Goal: Transaction & Acquisition: Purchase product/service

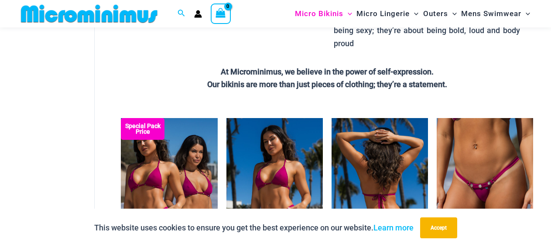
scroll to position [220, 0]
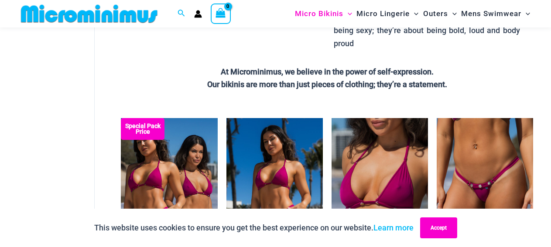
click at [439, 231] on button "Accept" at bounding box center [438, 228] width 37 height 21
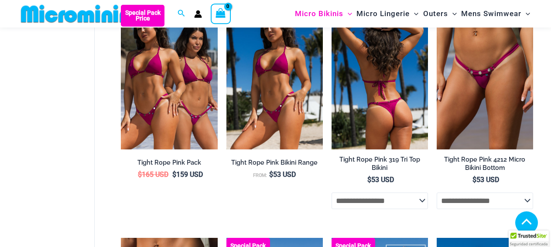
scroll to position [354, 0]
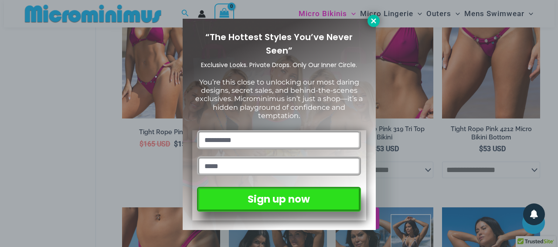
click at [370, 18] on icon at bounding box center [374, 21] width 8 height 8
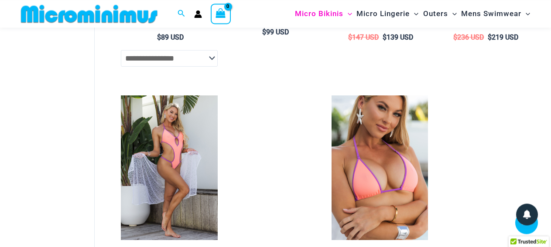
scroll to position [1643, 0]
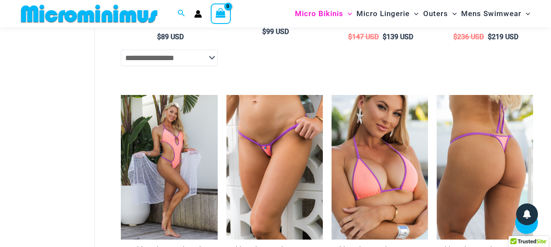
click at [468, 157] on img at bounding box center [484, 167] width 96 height 145
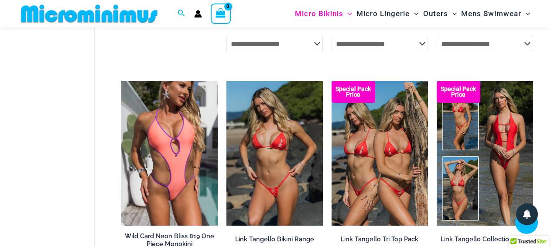
scroll to position [1910, 0]
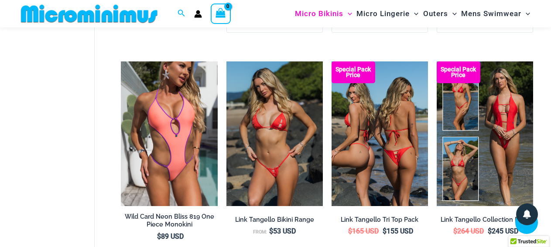
click at [382, 171] on img at bounding box center [379, 133] width 96 height 145
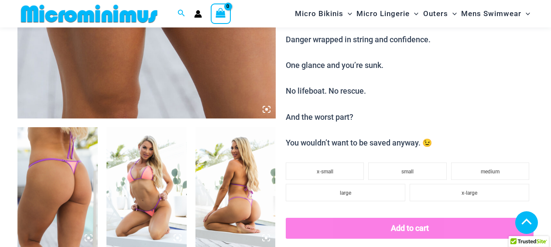
scroll to position [392, 0]
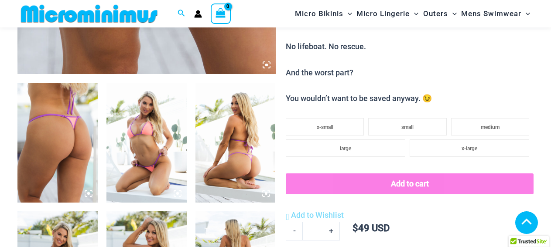
click at [55, 133] on img at bounding box center [57, 143] width 80 height 120
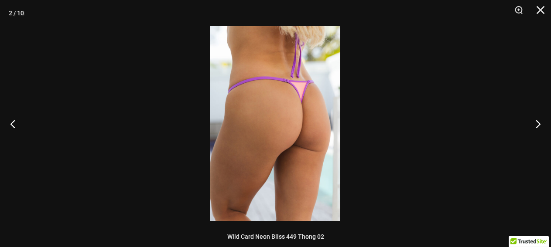
click at [306, 127] on img at bounding box center [275, 123] width 130 height 195
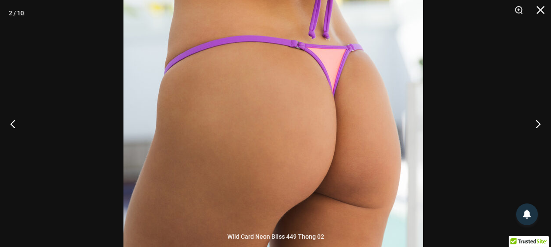
click at [301, 149] on img at bounding box center [273, 143] width 300 height 449
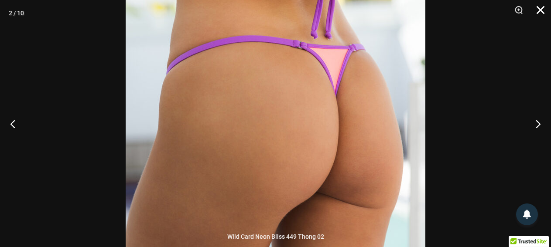
click at [545, 16] on button "Close" at bounding box center [537, 13] width 22 height 26
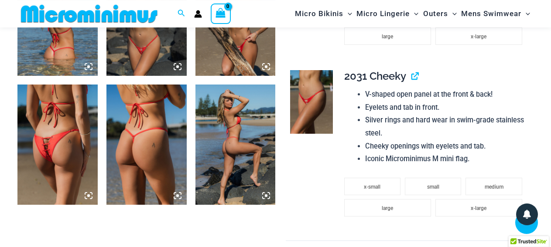
scroll to position [794, 0]
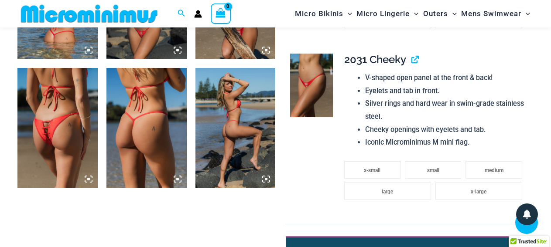
click at [51, 145] on img at bounding box center [57, 128] width 80 height 120
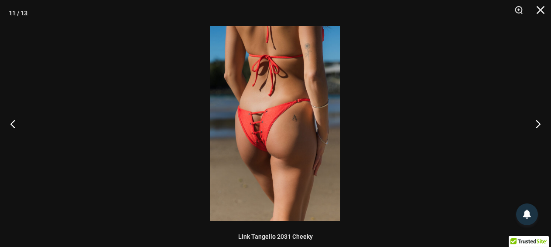
click at [314, 139] on img at bounding box center [275, 123] width 130 height 195
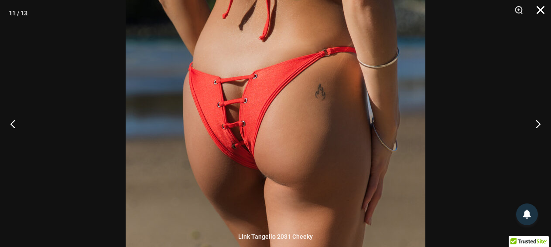
click at [542, 13] on button "Close" at bounding box center [537, 13] width 22 height 26
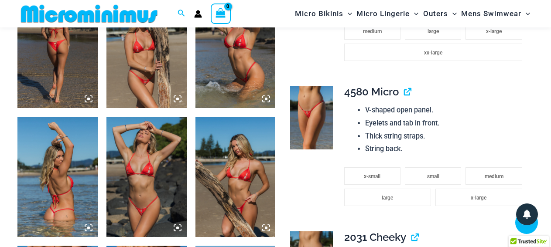
scroll to position [661, 0]
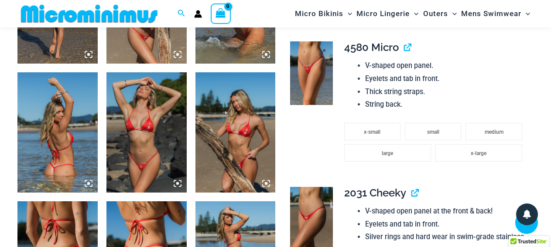
click at [324, 75] on img at bounding box center [311, 73] width 42 height 64
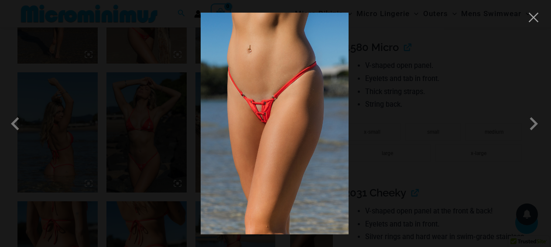
click at [278, 112] on img at bounding box center [275, 124] width 148 height 222
click at [534, 20] on button "Close" at bounding box center [533, 17] width 13 height 13
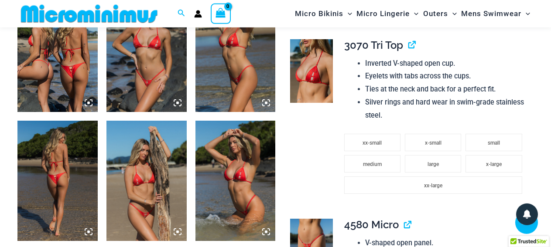
scroll to position [483, 0]
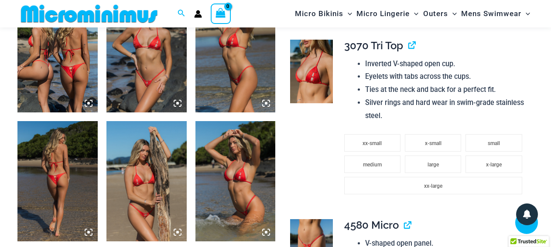
click at [157, 87] on img at bounding box center [146, 53] width 80 height 120
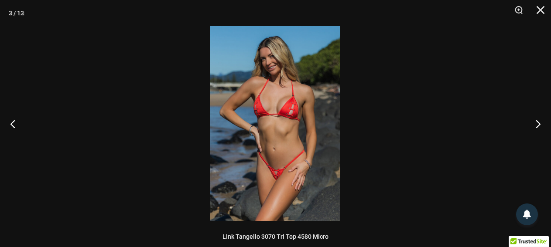
click at [293, 165] on img at bounding box center [275, 123] width 130 height 195
